Goal: Information Seeking & Learning: Learn about a topic

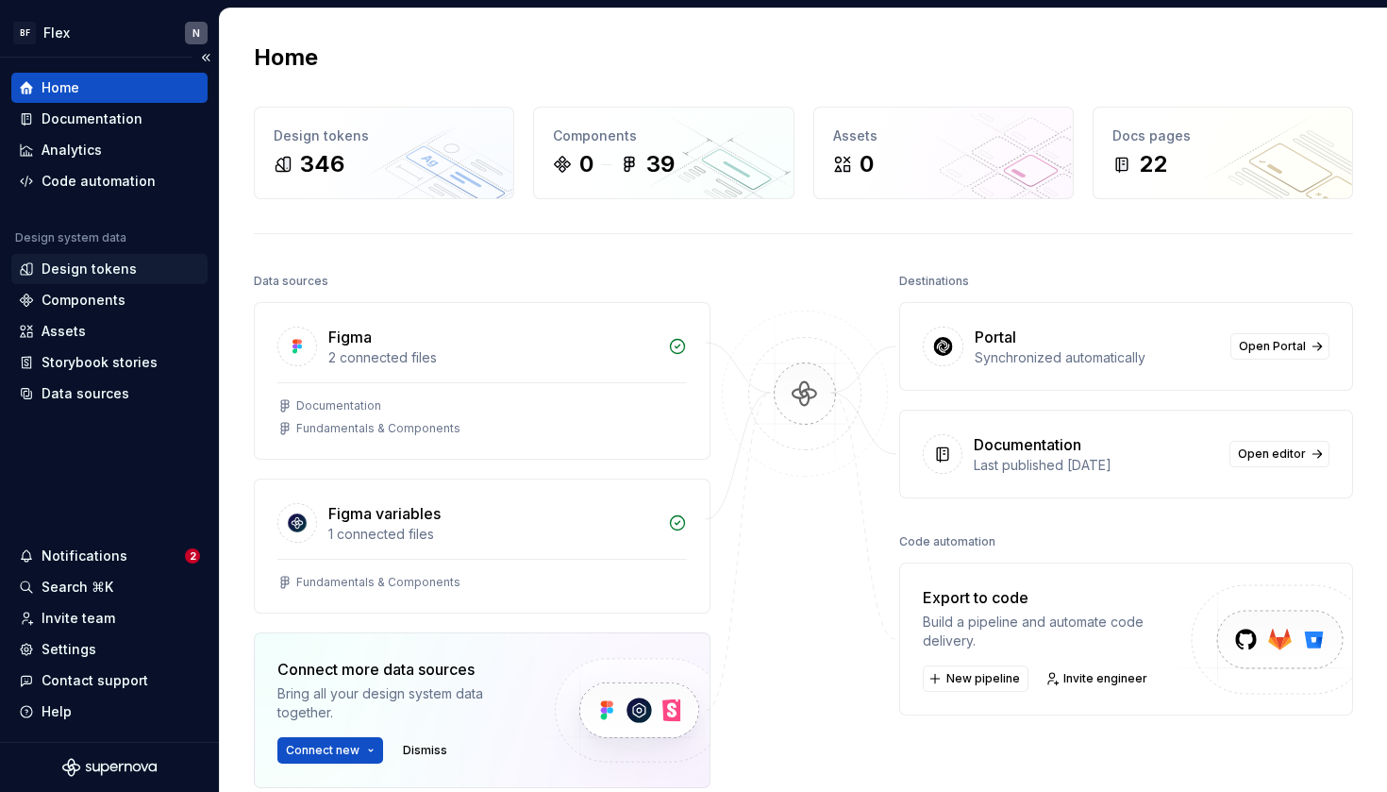
click at [80, 273] on div "Design tokens" at bounding box center [89, 268] width 95 height 19
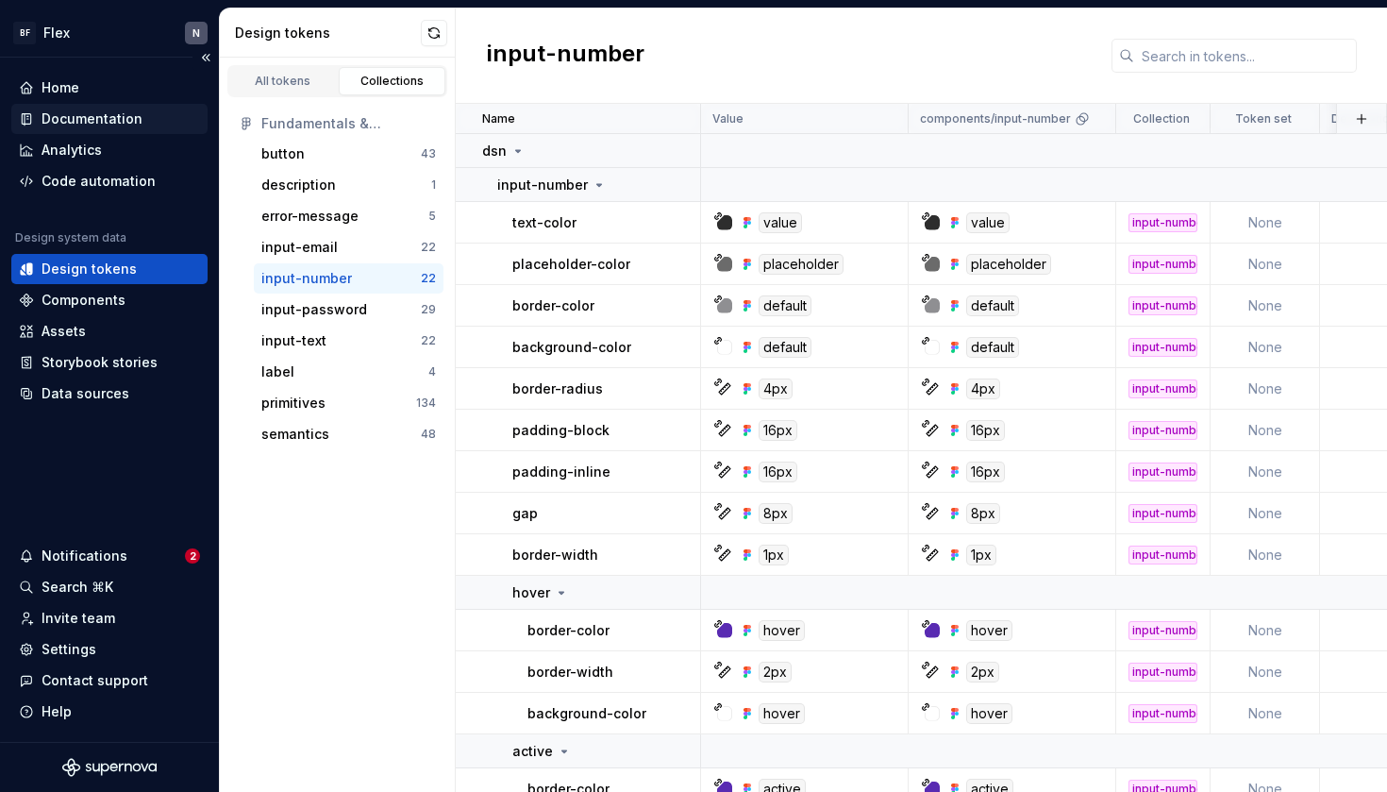
click at [108, 107] on div "Documentation" at bounding box center [109, 119] width 196 height 30
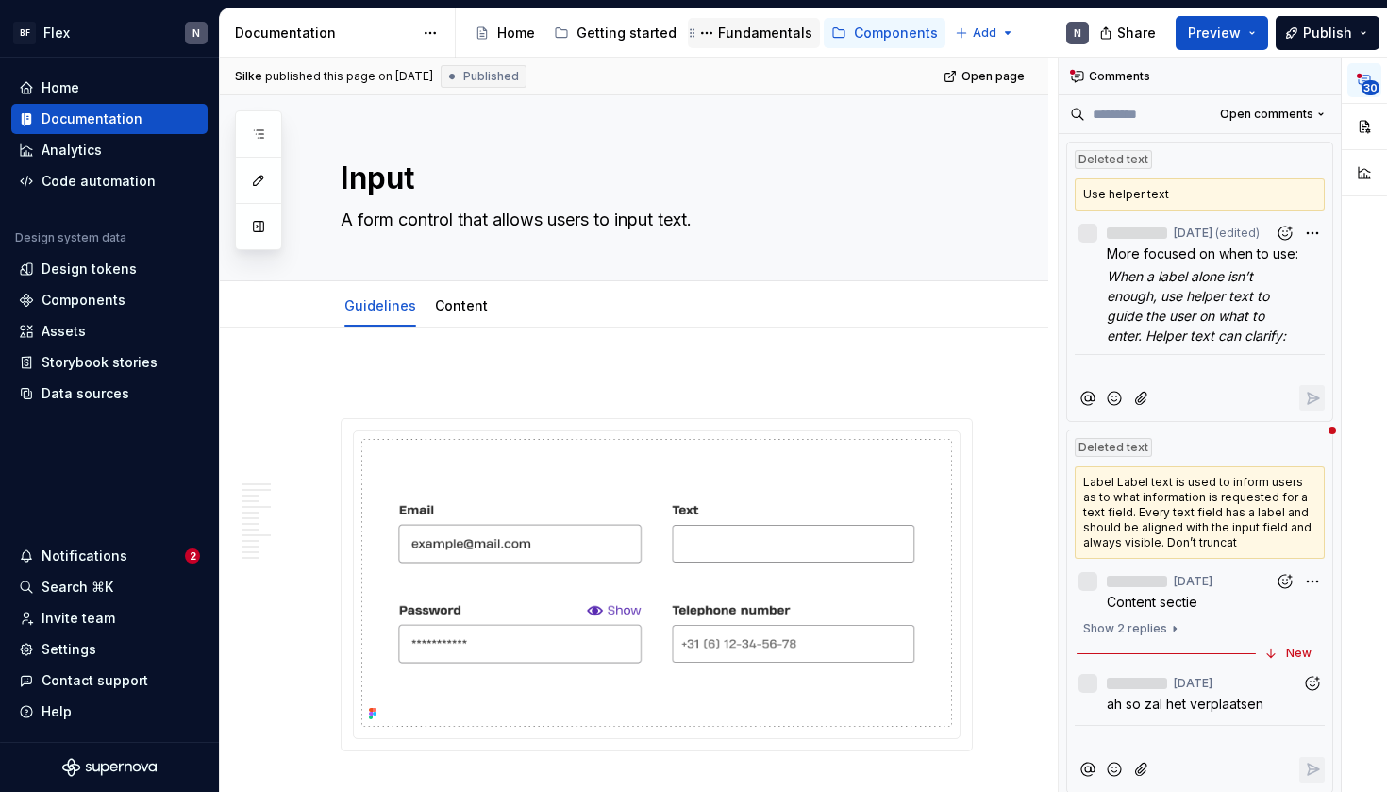
click at [751, 32] on div "Fundamentals" at bounding box center [765, 33] width 94 height 19
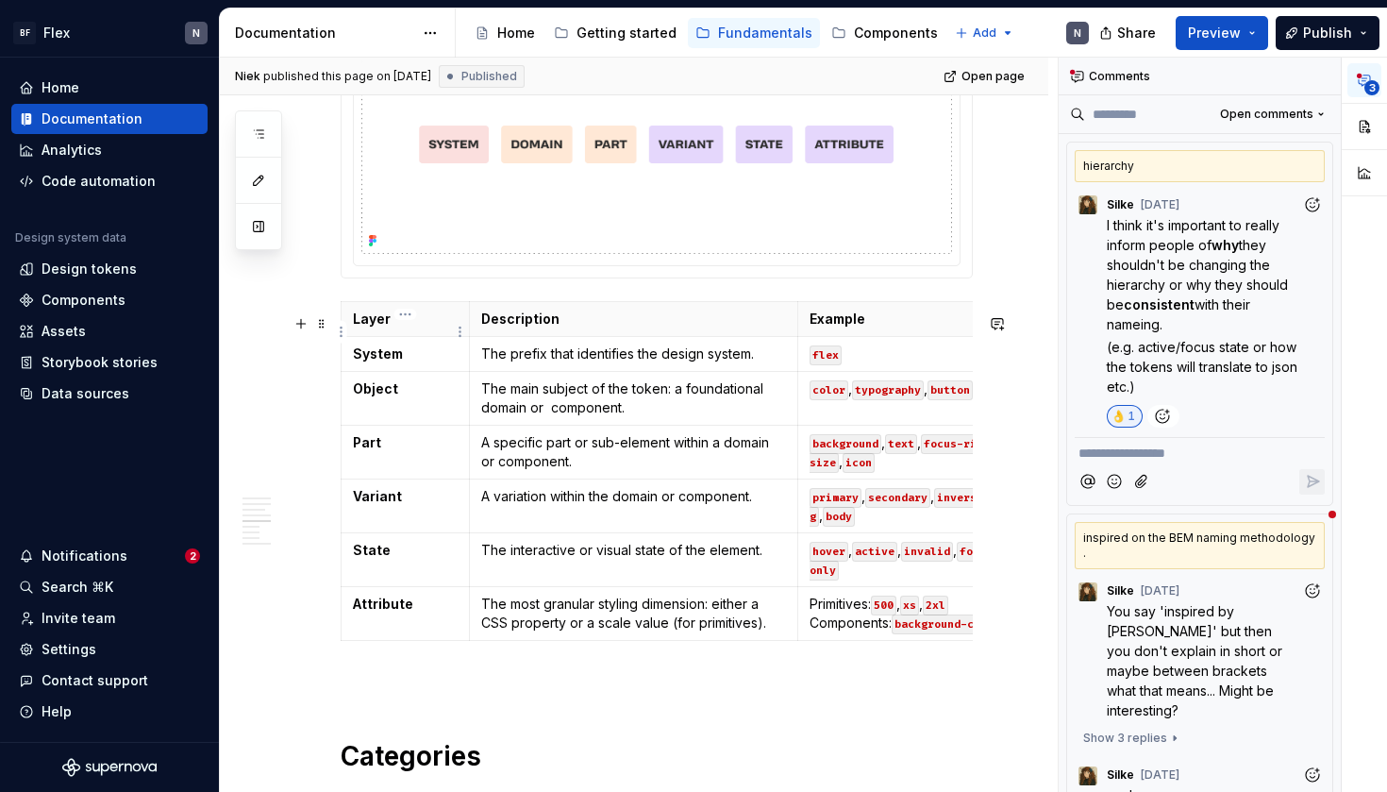
scroll to position [2224, 0]
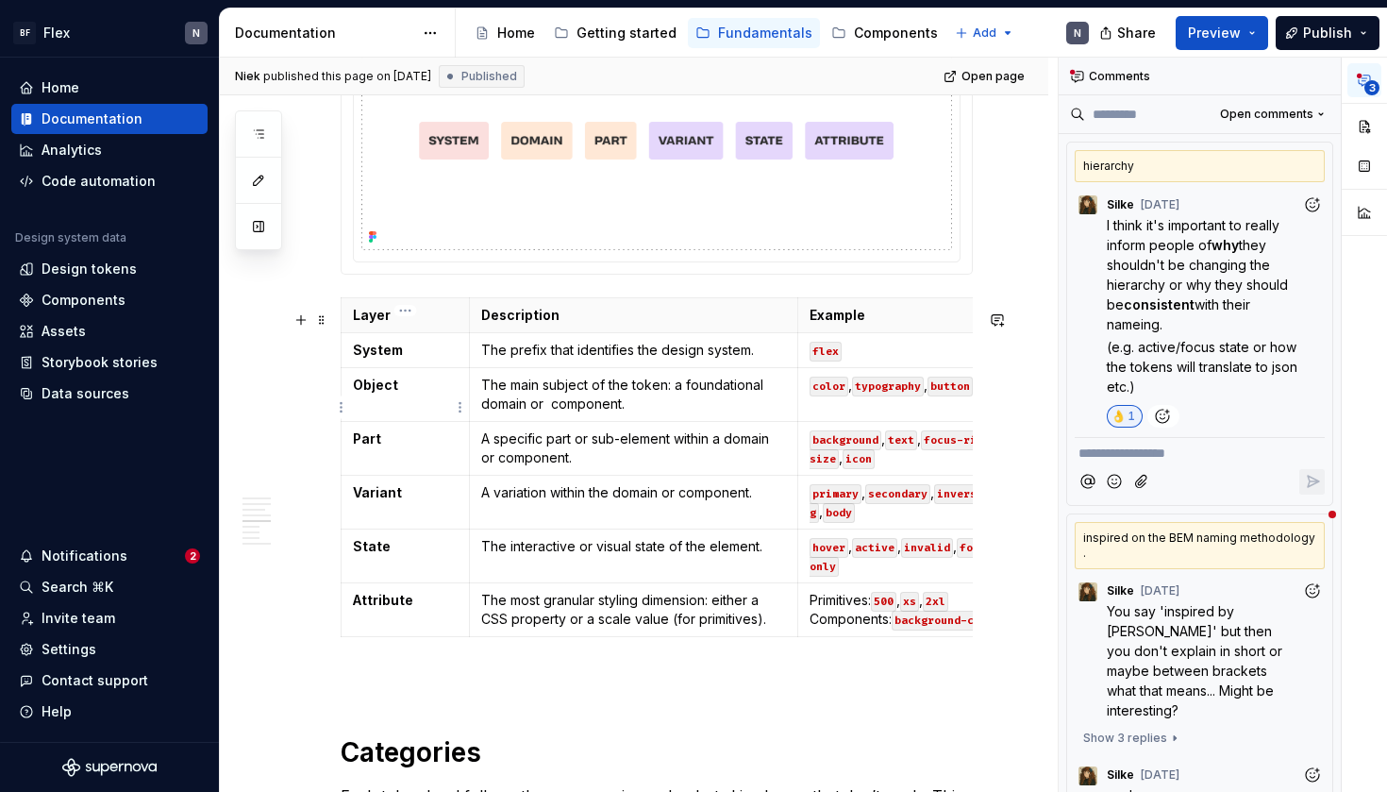
type textarea "*"
click at [392, 392] on strong "Object" at bounding box center [375, 384] width 45 height 16
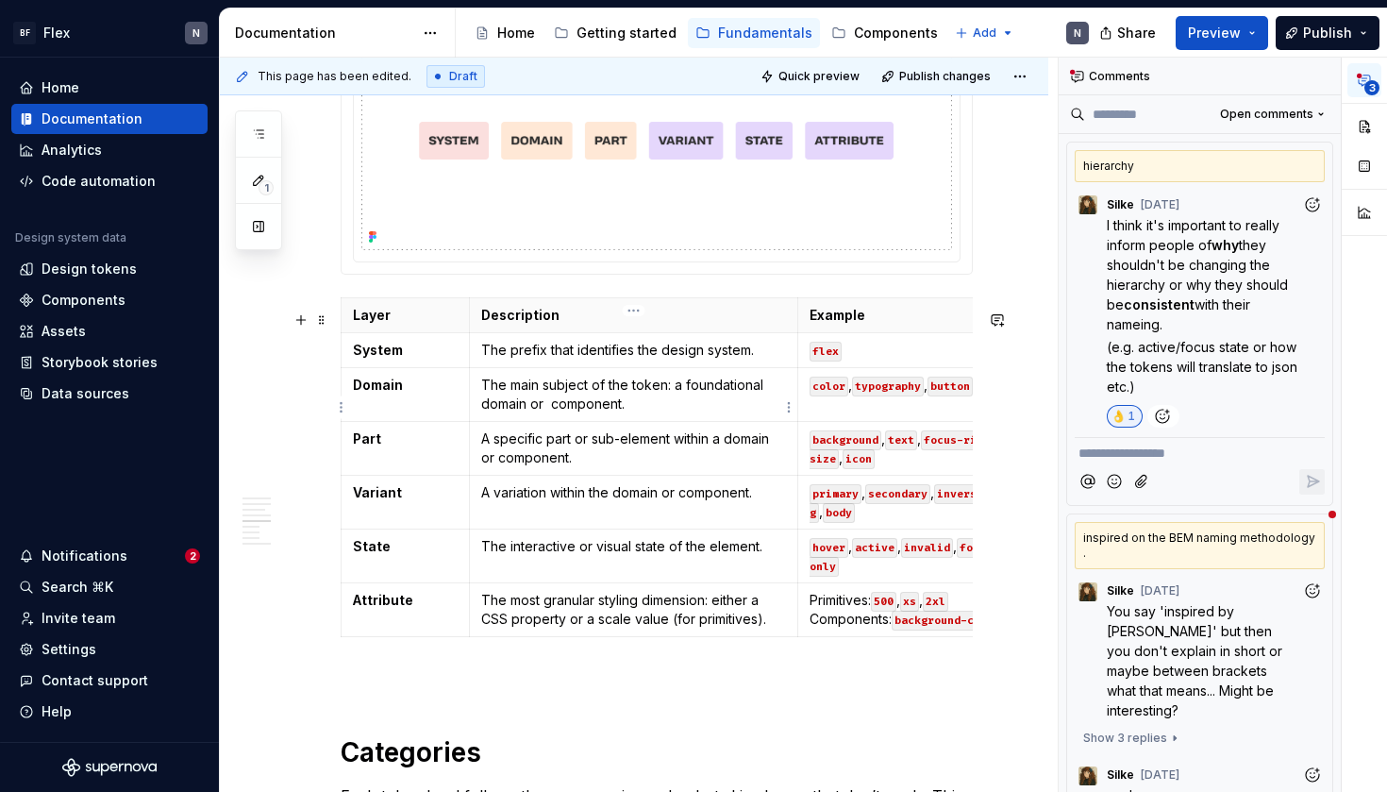
click at [555, 413] on p "The main subject of the token: a foundational domain or component." at bounding box center [634, 394] width 306 height 38
click at [86, 159] on div "Analytics" at bounding box center [109, 150] width 196 height 30
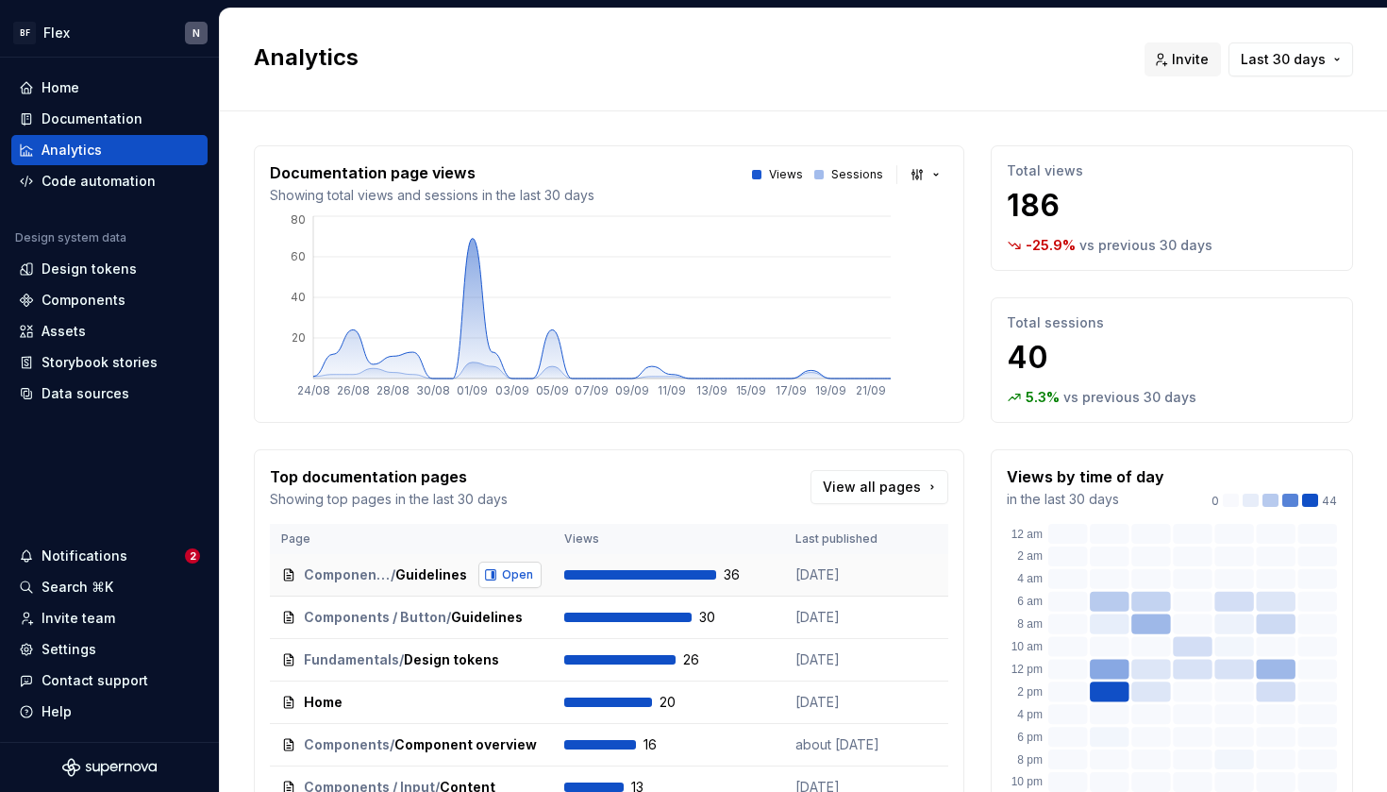
click at [502, 574] on span "Open" at bounding box center [517, 574] width 31 height 15
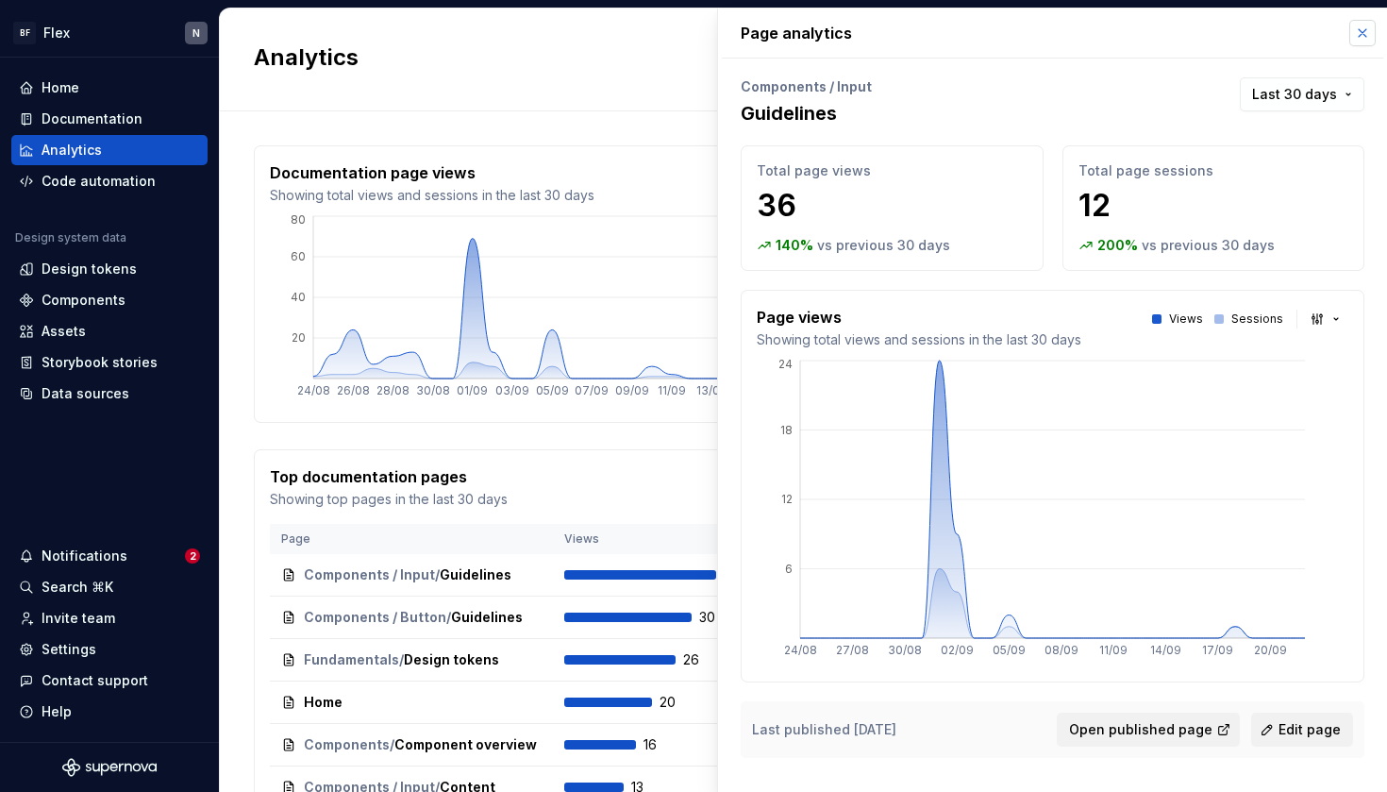
click at [1357, 28] on button "button" at bounding box center [1362, 33] width 26 height 26
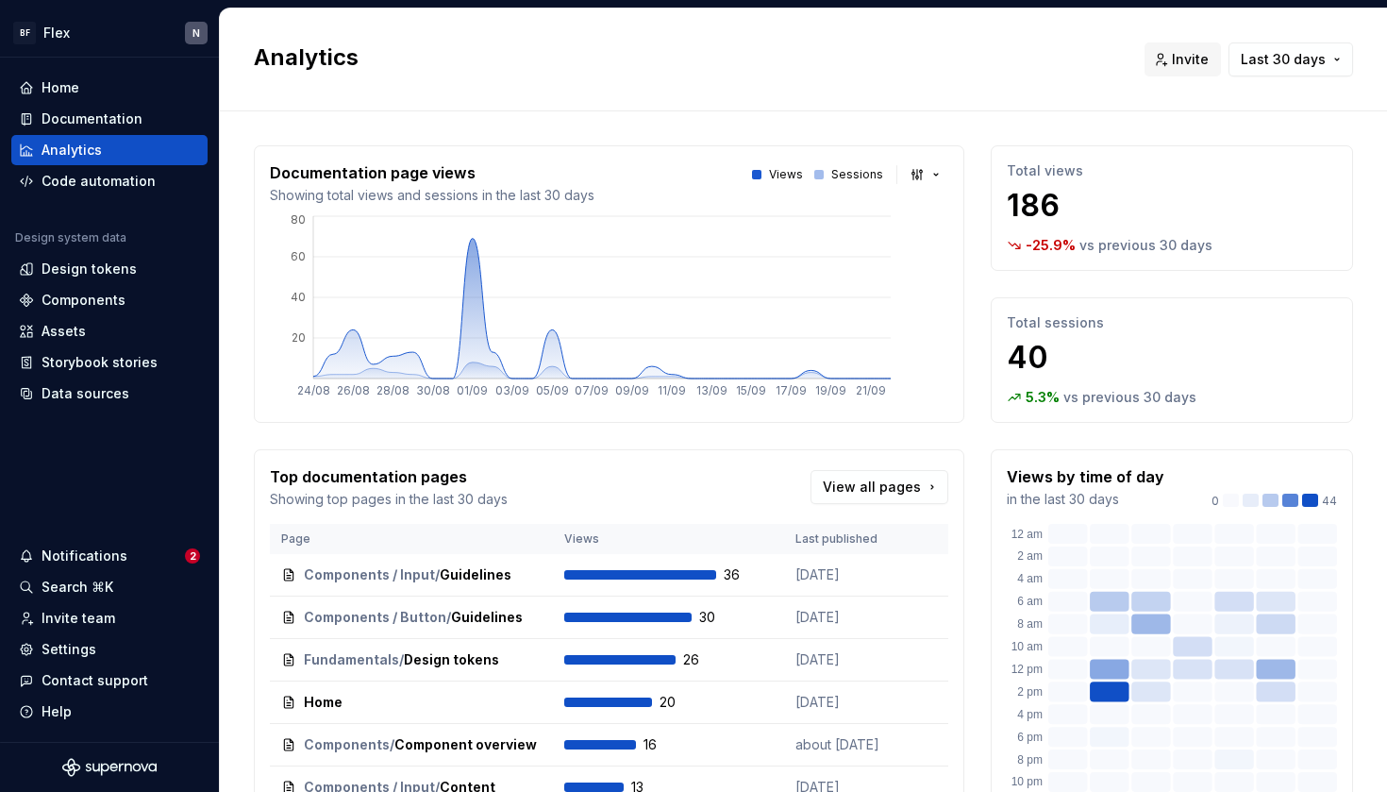
scroll to position [125, 0]
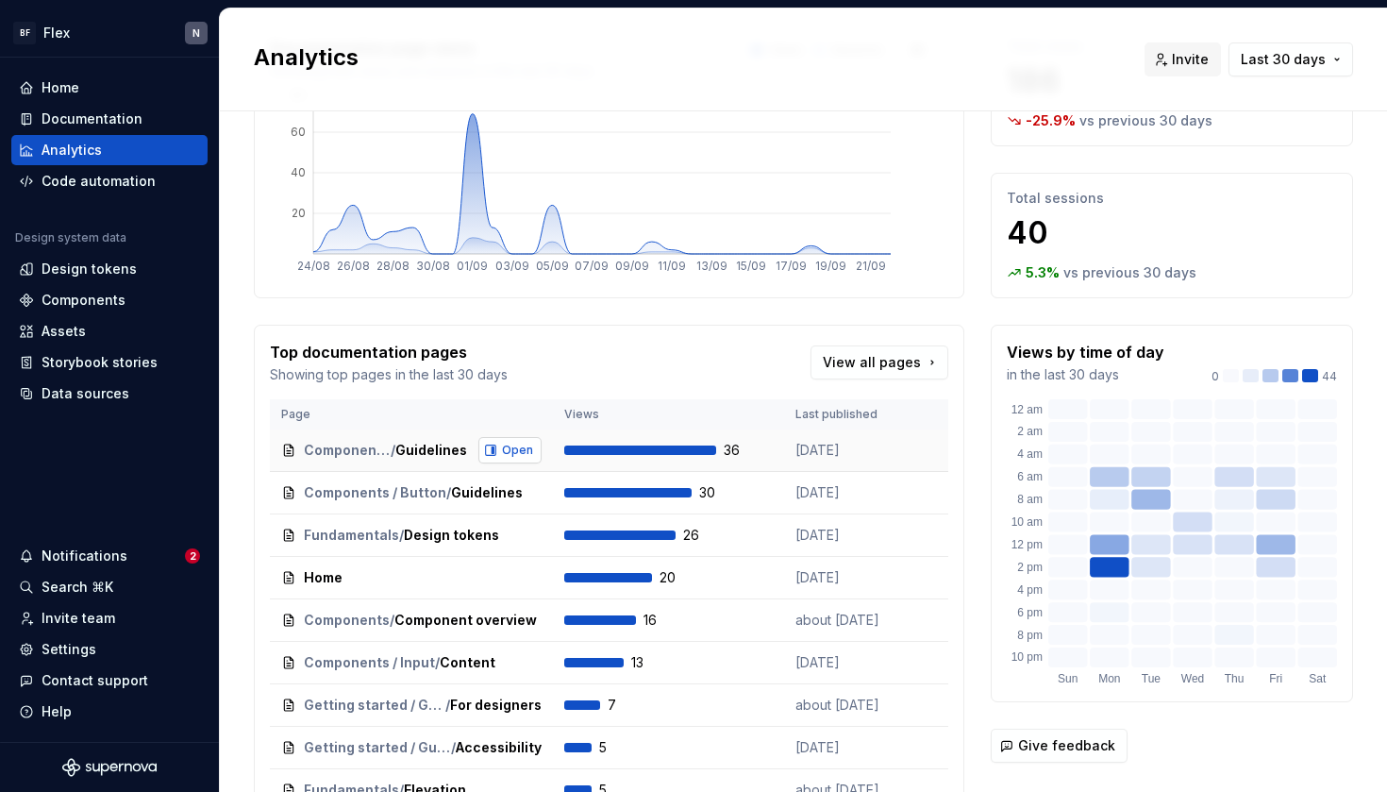
click at [513, 452] on span "Open" at bounding box center [517, 449] width 31 height 15
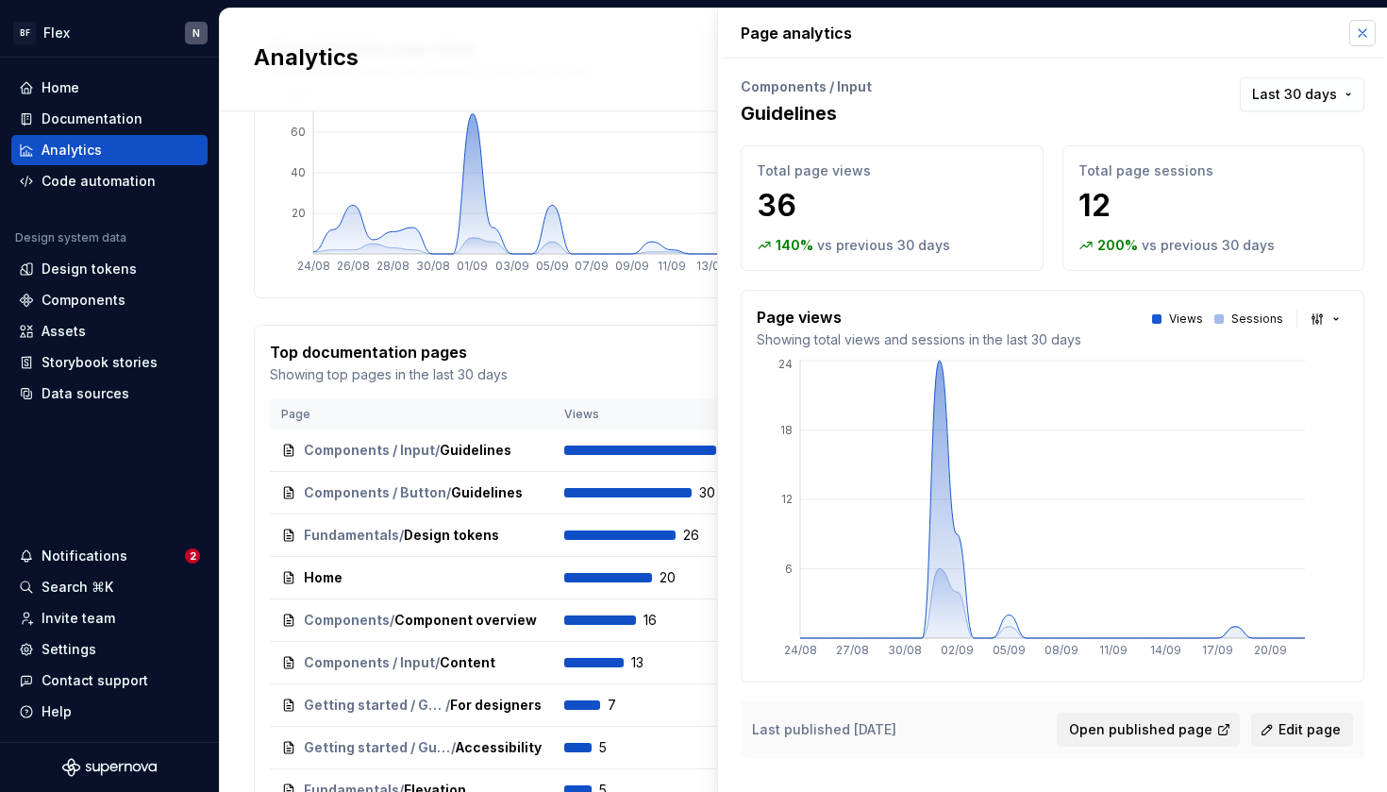
click at [1360, 42] on button "button" at bounding box center [1362, 33] width 26 height 26
